Goal: Information Seeking & Learning: Learn about a topic

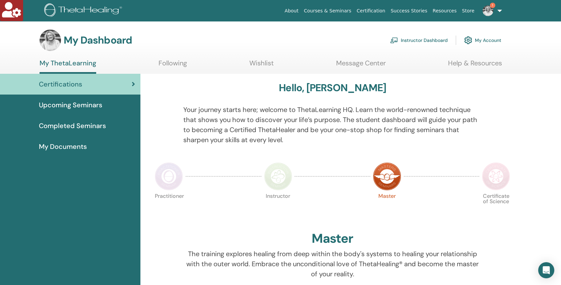
click at [418, 41] on link "Instructor Dashboard" at bounding box center [419, 40] width 58 height 15
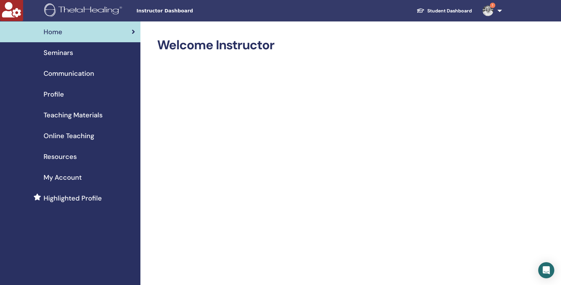
click at [62, 136] on span "Online Teaching" at bounding box center [69, 136] width 51 height 10
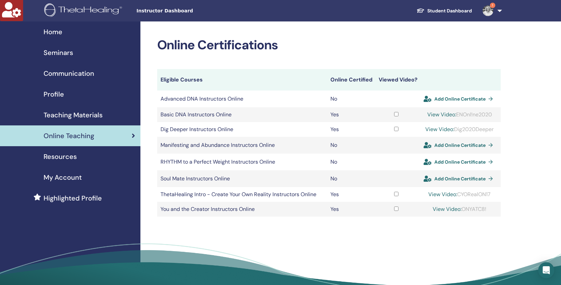
click at [83, 112] on span "Teaching Materials" at bounding box center [73, 115] width 59 height 10
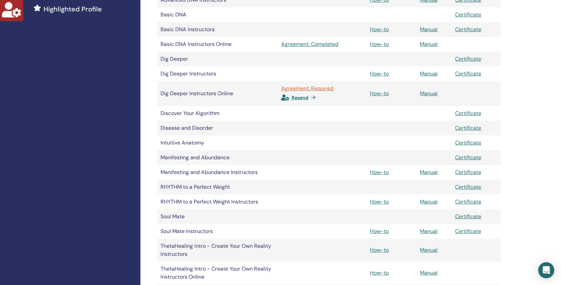
scroll to position [179, 0]
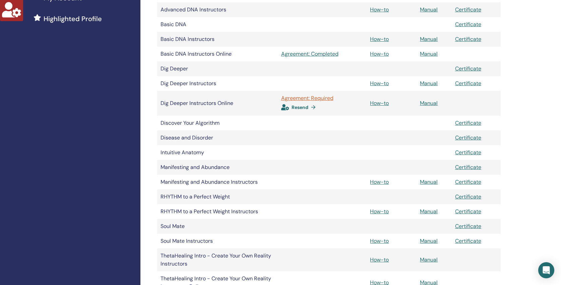
click at [304, 106] on span "Resend" at bounding box center [300, 107] width 17 height 6
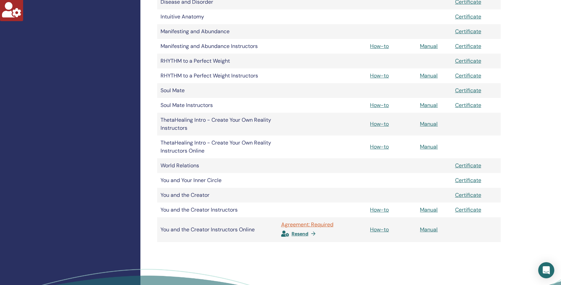
scroll to position [374, 0]
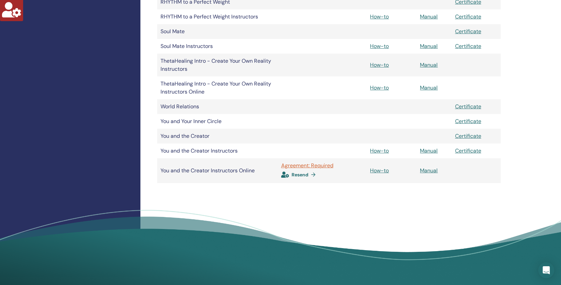
click at [299, 174] on span "Resend" at bounding box center [300, 175] width 17 height 6
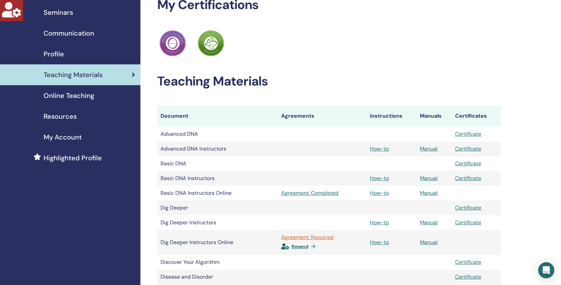
scroll to position [41, 0]
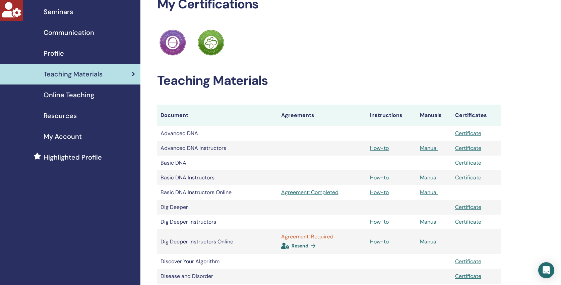
click at [83, 94] on span "Online Teaching" at bounding box center [69, 95] width 51 height 10
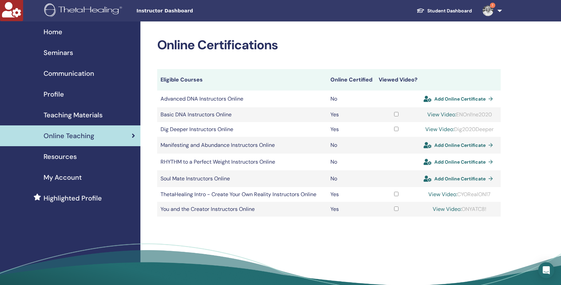
click at [439, 9] on link "Student Dashboard" at bounding box center [445, 11] width 66 height 12
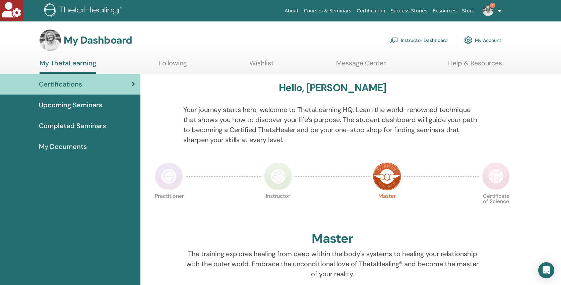
click at [81, 123] on span "Completed Seminars" at bounding box center [72, 126] width 67 height 10
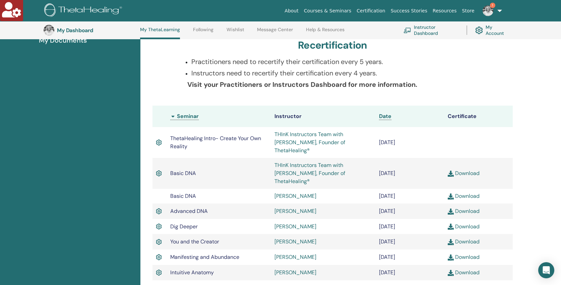
scroll to position [124, 0]
click at [432, 28] on link "Instructor Dashboard" at bounding box center [431, 30] width 55 height 15
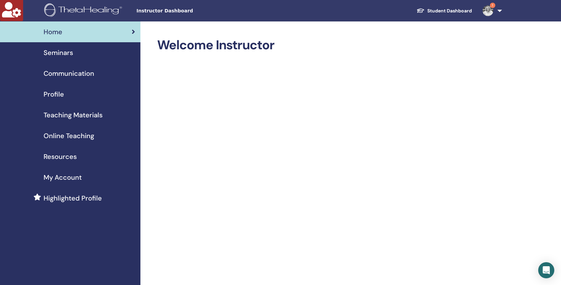
click at [86, 136] on span "Online Teaching" at bounding box center [69, 136] width 51 height 10
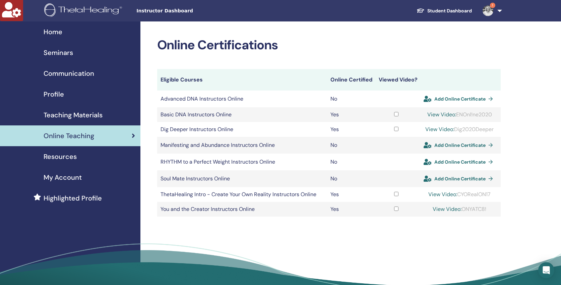
click at [441, 131] on link "View Video:" at bounding box center [440, 129] width 29 height 7
drag, startPoint x: 497, startPoint y: 129, endPoint x: 455, endPoint y: 130, distance: 41.9
click at [455, 130] on div "View Video: Dig2020Deeper" at bounding box center [459, 129] width 75 height 8
copy div "Dig2020Deeper"
click at [439, 127] on link "View Video:" at bounding box center [440, 129] width 29 height 7
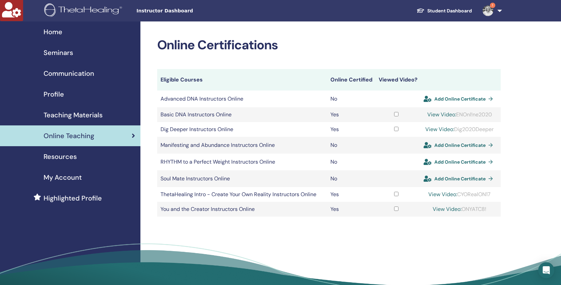
drag, startPoint x: 496, startPoint y: 129, endPoint x: 458, endPoint y: 129, distance: 37.9
click at [458, 129] on div "View Video: Dig2020Deeper" at bounding box center [459, 129] width 75 height 8
copy div "Dig2020Deeper"
click at [438, 129] on link "View Video:" at bounding box center [440, 129] width 29 height 7
